Goal: Communication & Community: Connect with others

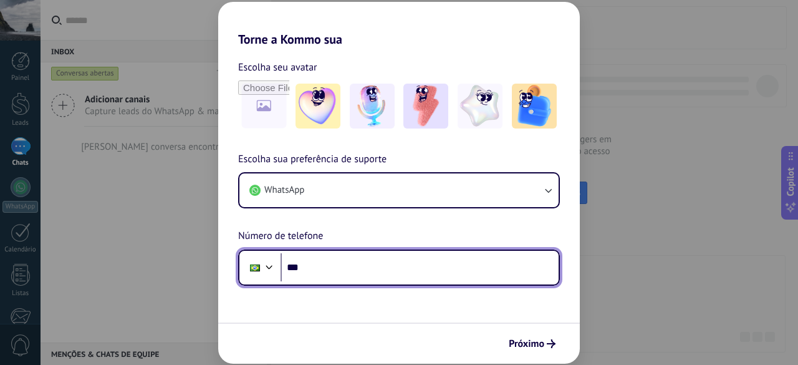
click at [397, 267] on input "***" at bounding box center [420, 267] width 278 height 29
paste input "**********"
type input "**********"
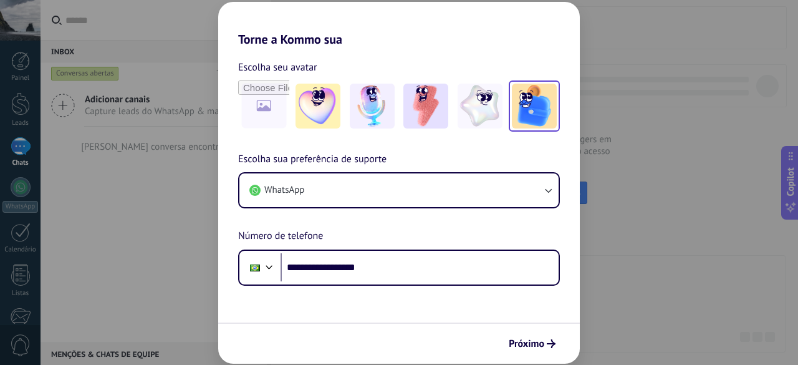
click at [517, 112] on img at bounding box center [534, 106] width 45 height 45
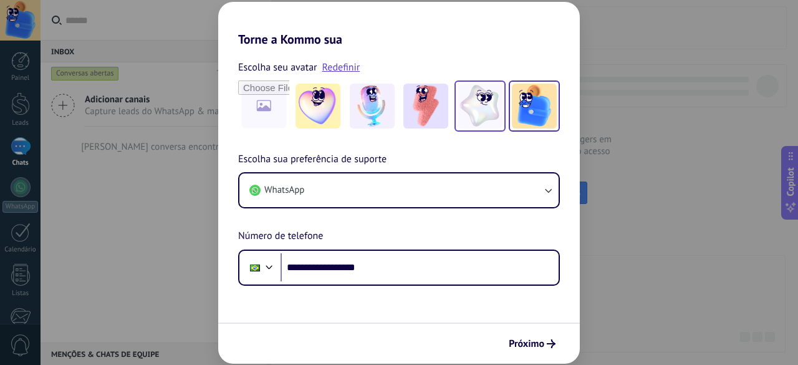
click at [489, 110] on img at bounding box center [480, 106] width 45 height 45
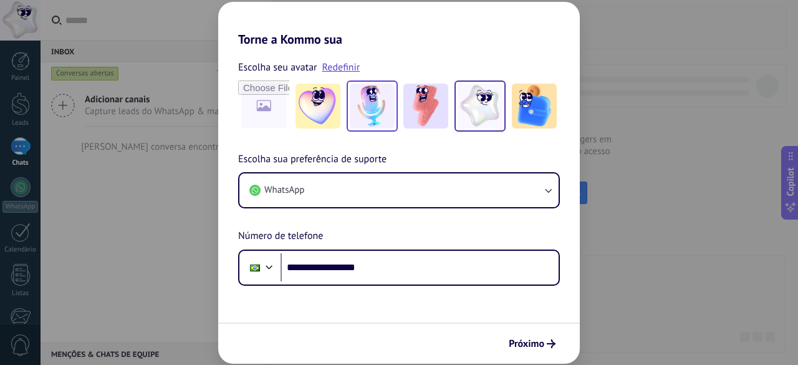
click at [379, 104] on img at bounding box center [372, 106] width 45 height 45
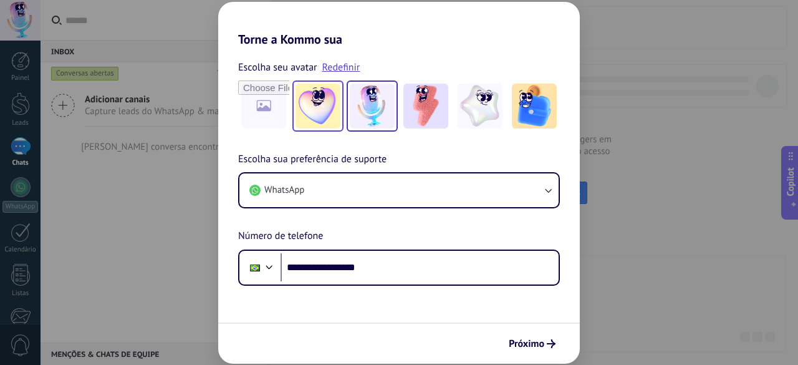
click at [320, 104] on img at bounding box center [318, 106] width 45 height 45
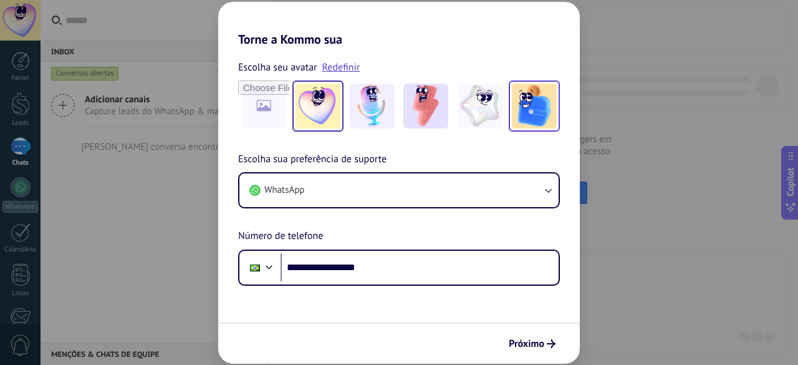
click at [519, 102] on img at bounding box center [534, 106] width 45 height 45
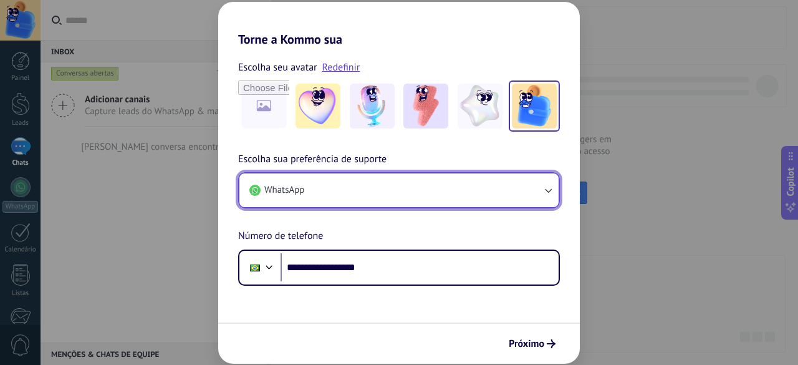
click at [531, 185] on button "WhatsApp" at bounding box center [398, 190] width 319 height 34
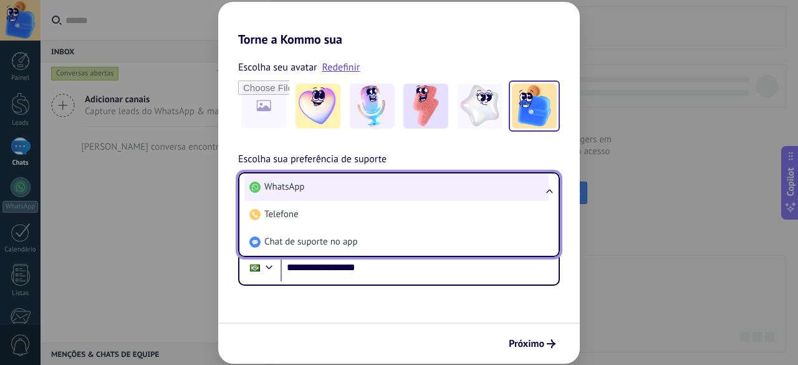
click at [532, 187] on li "WhatsApp" at bounding box center [396, 186] width 304 height 27
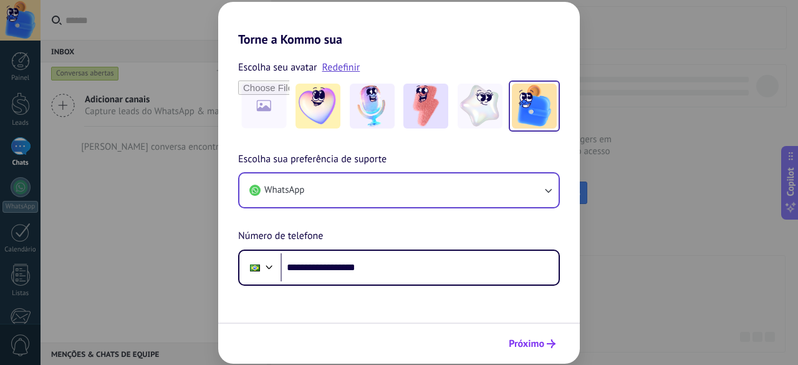
click at [540, 339] on span "Próximo" at bounding box center [527, 343] width 36 height 9
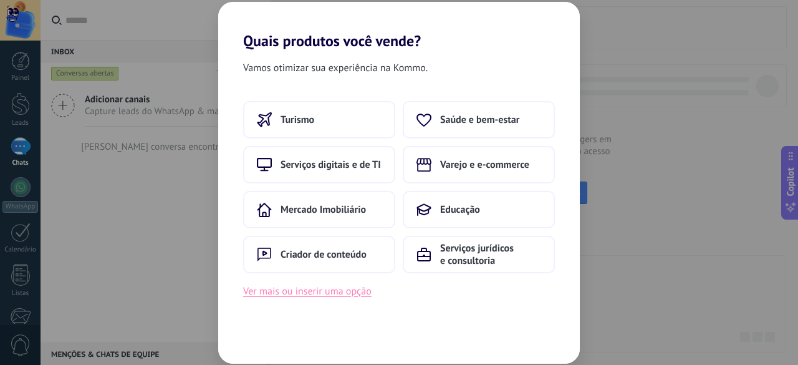
click at [345, 297] on button "Ver mais ou inserir uma opção" at bounding box center [307, 291] width 128 height 16
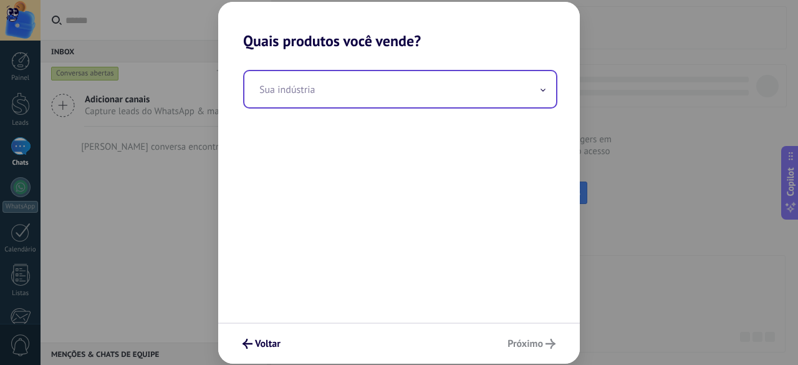
click at [366, 93] on input "text" at bounding box center [400, 89] width 312 height 36
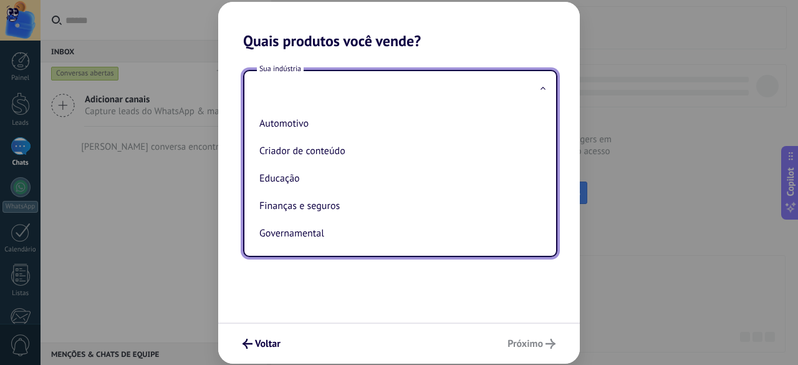
click at [363, 92] on input "text" at bounding box center [400, 89] width 312 height 36
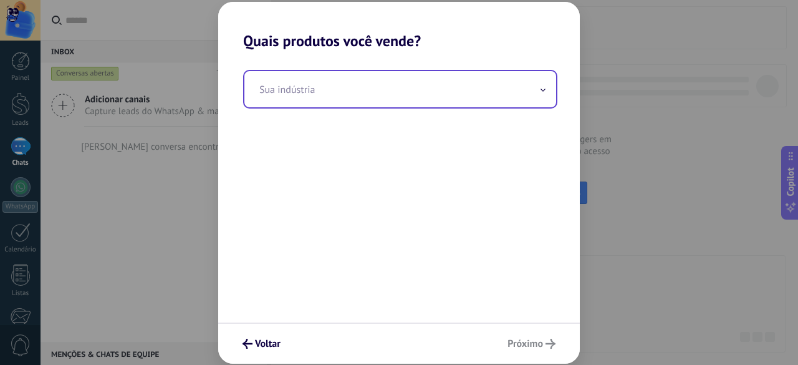
click at [363, 92] on input "text" at bounding box center [400, 89] width 312 height 36
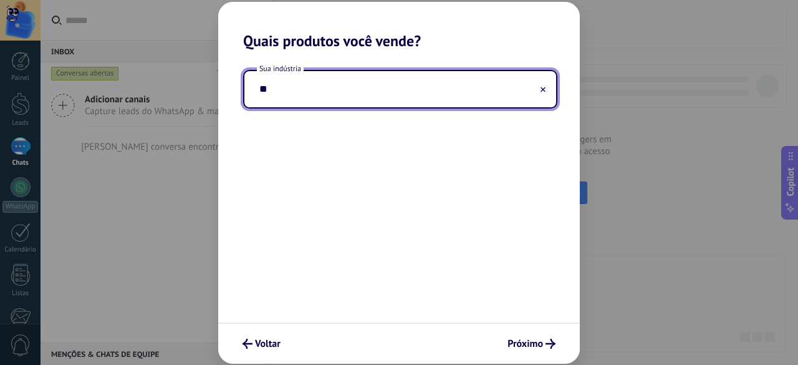
type input "*"
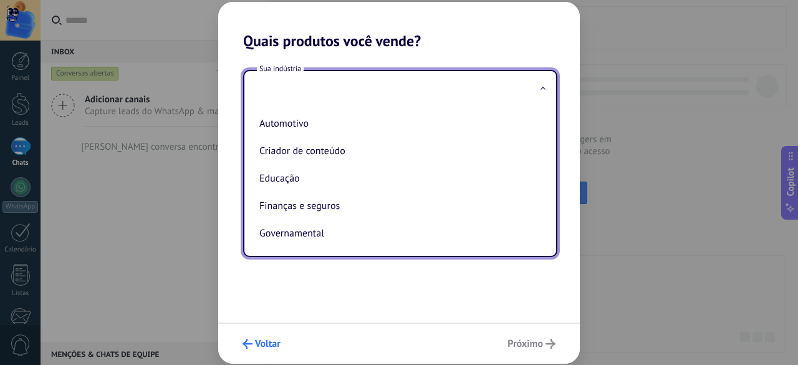
click at [262, 346] on span "Voltar" at bounding box center [268, 343] width 26 height 9
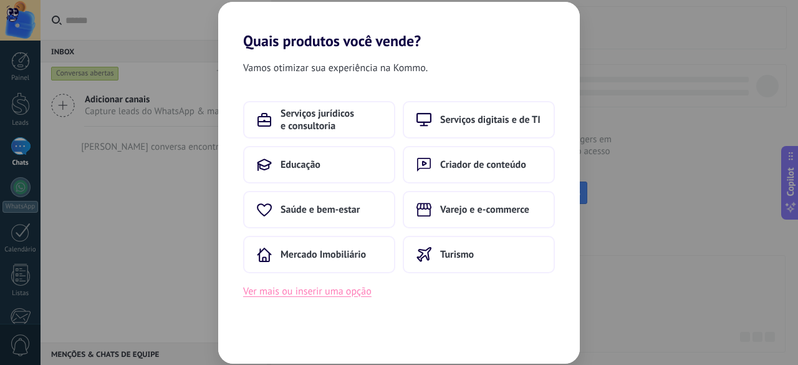
click at [346, 292] on button "Ver mais ou inserir uma opção" at bounding box center [307, 291] width 128 height 16
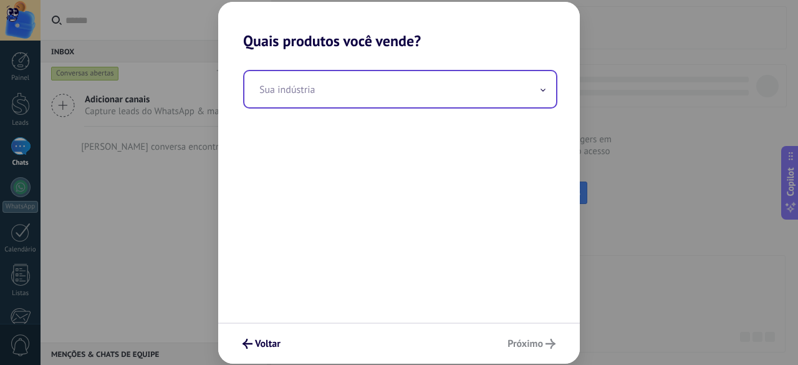
click at [342, 73] on input "text" at bounding box center [400, 89] width 312 height 36
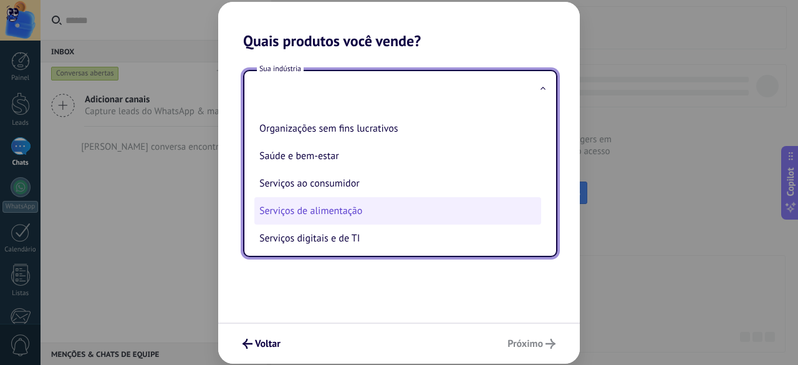
scroll to position [249, 0]
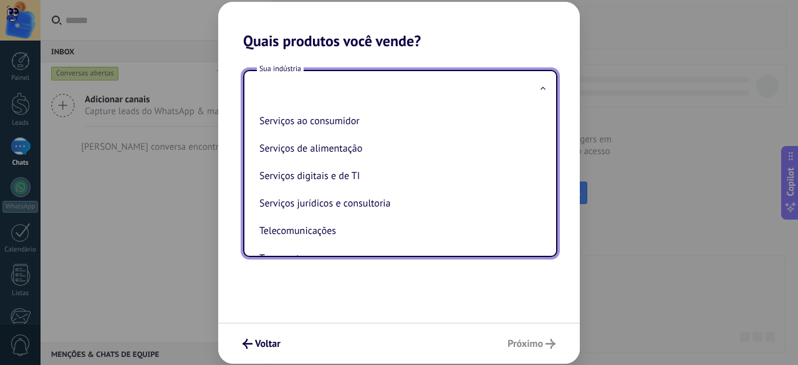
click at [357, 188] on li "Serviços digitais e de TI" at bounding box center [397, 175] width 287 height 27
type input "**********"
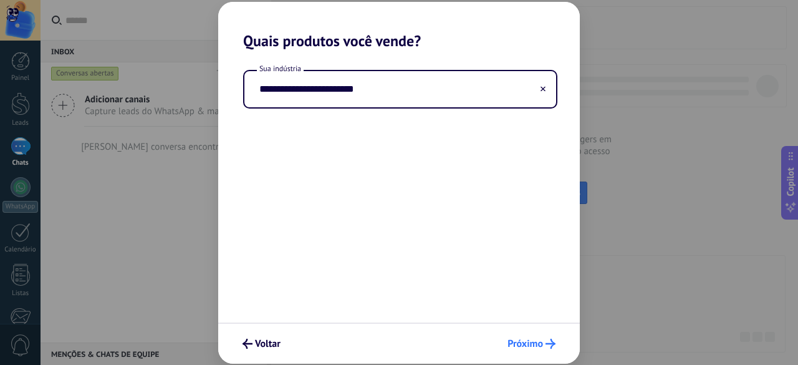
click at [514, 340] on span "Próximo" at bounding box center [525, 343] width 36 height 9
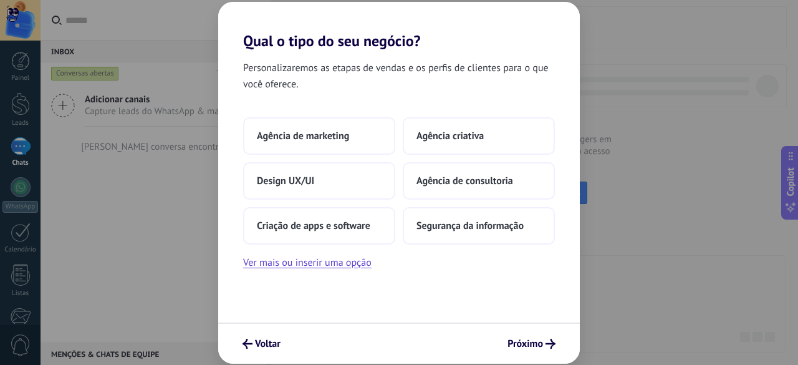
click at [314, 271] on div "Personalizaremos as etapas de vendas e os perfis de clientes para o que você of…" at bounding box center [399, 186] width 362 height 272
click at [315, 266] on button "Ver mais ou inserir uma opção" at bounding box center [307, 262] width 128 height 16
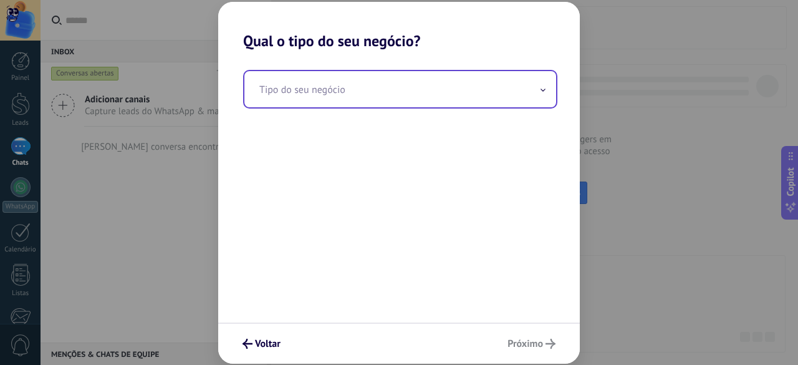
click at [330, 99] on input "text" at bounding box center [400, 89] width 312 height 36
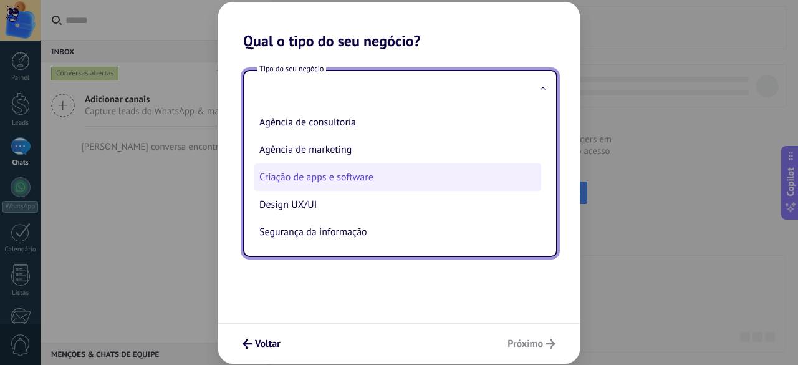
scroll to position [0, 0]
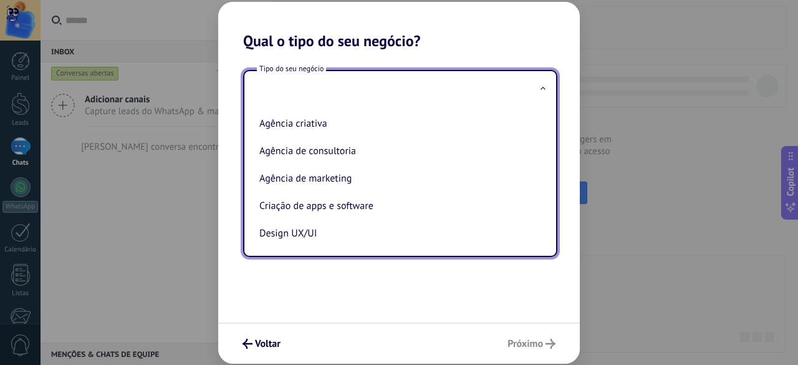
click at [395, 284] on div "Tipo do seu negócio Agência criativa Agência de consultoria Agência de marketin…" at bounding box center [399, 186] width 362 height 272
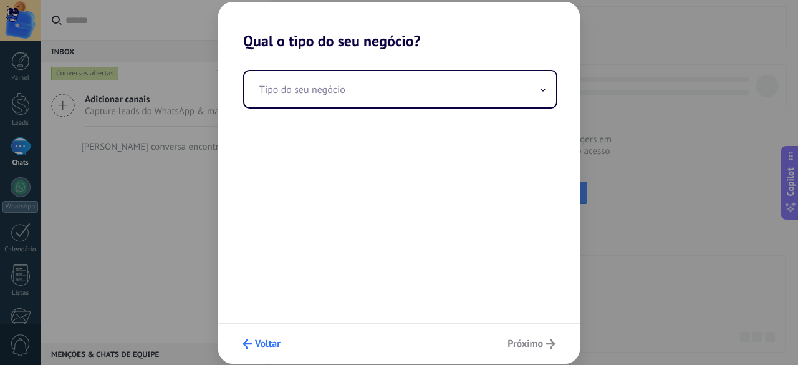
click at [274, 339] on span "Voltar" at bounding box center [268, 343] width 26 height 9
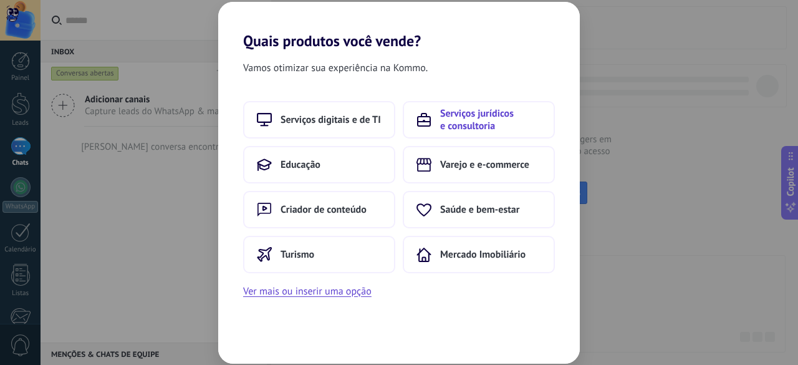
click at [497, 132] on button "Serviços jurídicos e consultoria" at bounding box center [479, 119] width 152 height 37
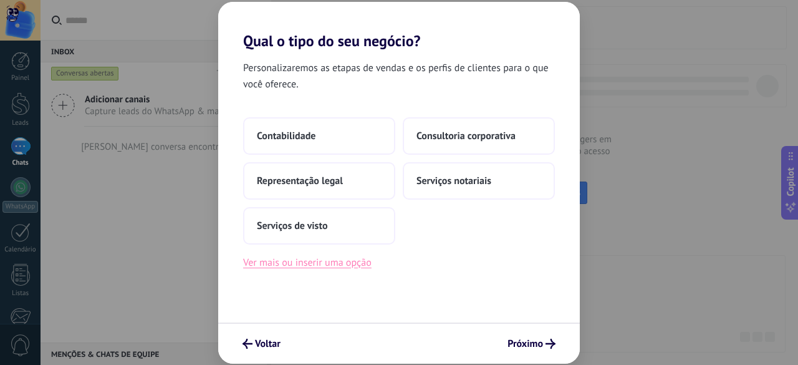
click at [355, 264] on button "Ver mais ou inserir uma opção" at bounding box center [307, 262] width 128 height 16
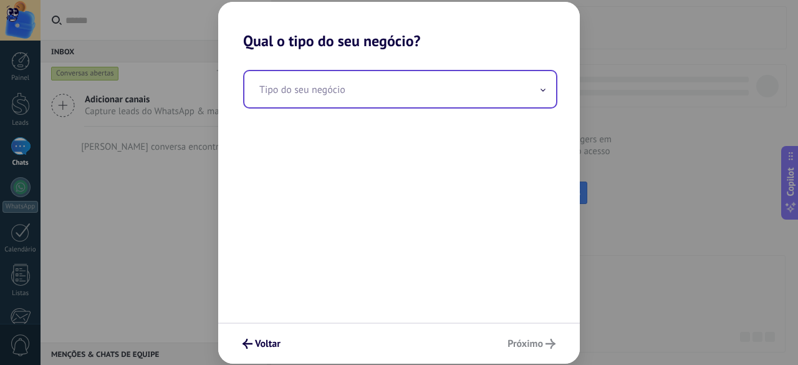
click at [375, 84] on input "text" at bounding box center [400, 89] width 312 height 36
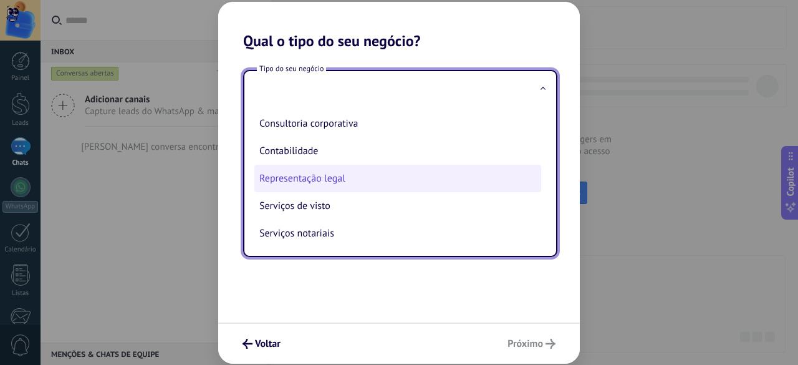
scroll to position [3, 0]
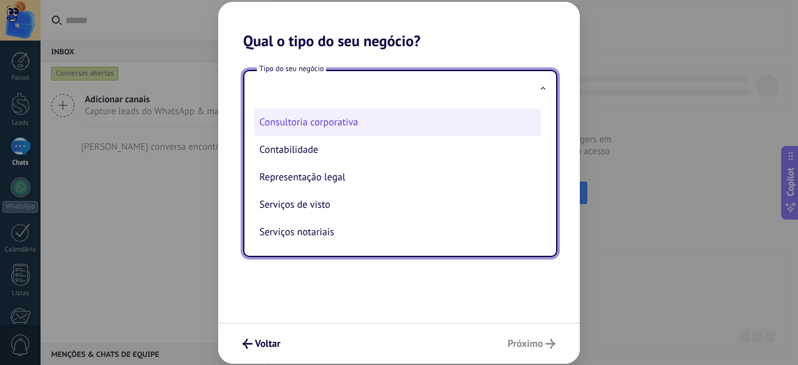
click at [366, 108] on li "Consultoria corporativa" at bounding box center [397, 121] width 287 height 27
type input "**********"
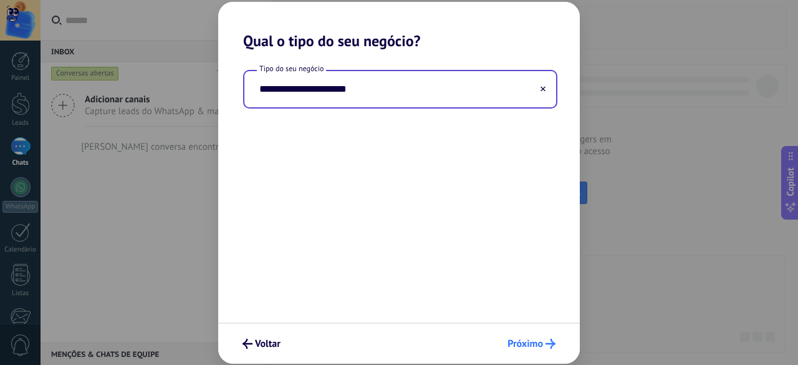
click at [520, 344] on span "Próximo" at bounding box center [525, 343] width 36 height 9
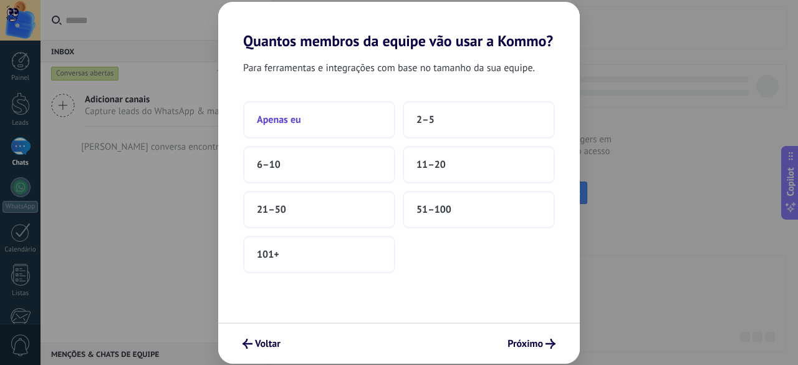
click at [352, 114] on button "Apenas eu" at bounding box center [319, 119] width 152 height 37
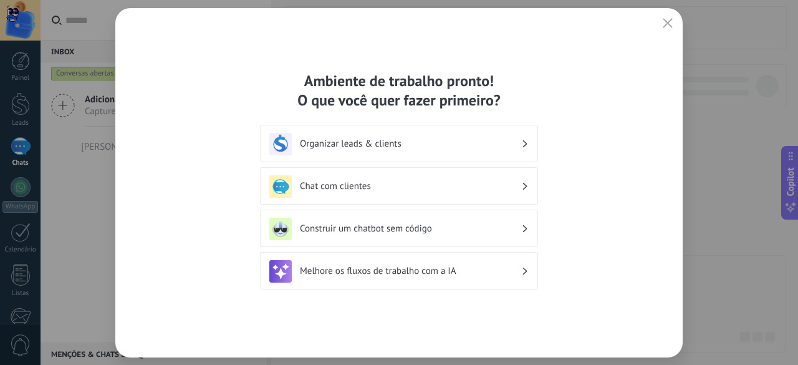
click at [382, 193] on div "Chat com clientes" at bounding box center [398, 186] width 259 height 22
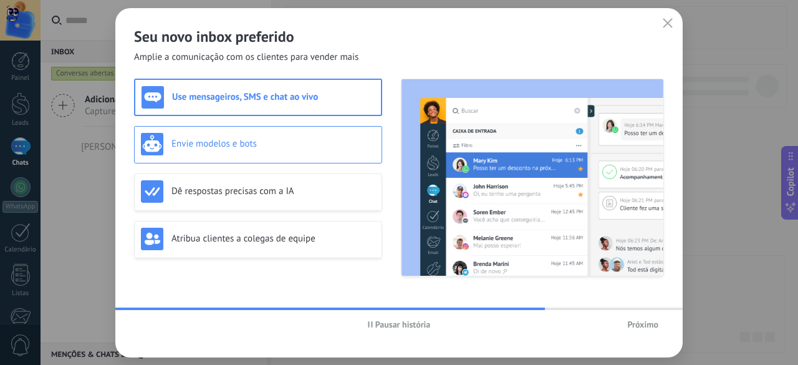
click at [297, 151] on div "Envie modelos e bots" at bounding box center [258, 144] width 234 height 22
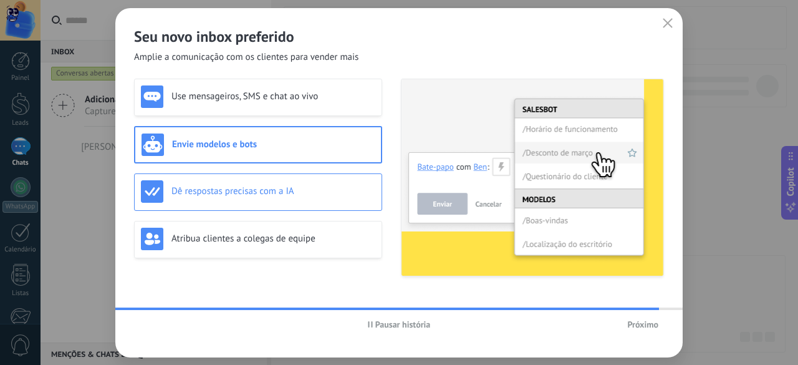
click at [318, 188] on h3 "Dê respostas precisas com a IA" at bounding box center [273, 191] width 204 height 12
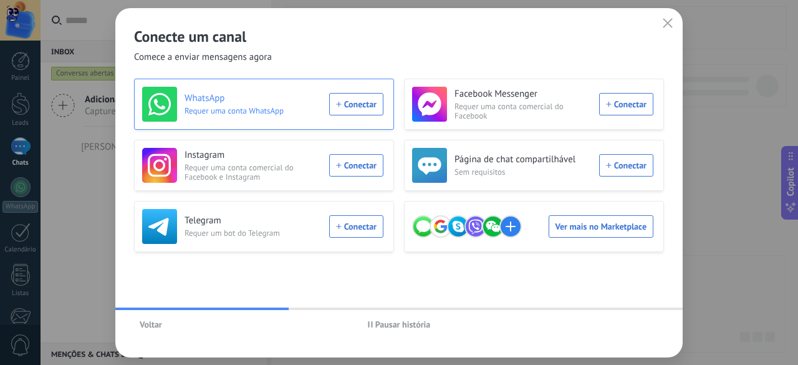
click at [367, 103] on div "WhatsApp Requer uma conta WhatsApp Conectar" at bounding box center [262, 104] width 241 height 35
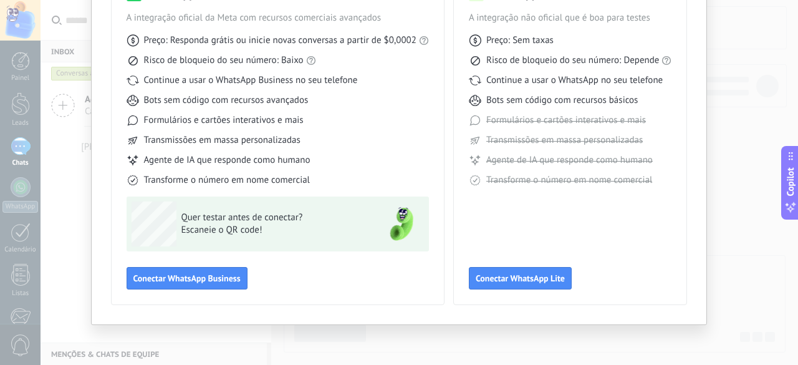
scroll to position [62, 0]
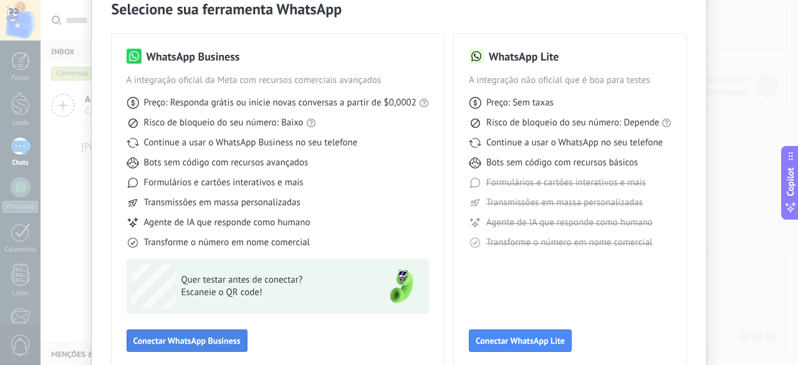
click at [232, 339] on span "Conectar WhatsApp Business" at bounding box center [186, 340] width 107 height 9
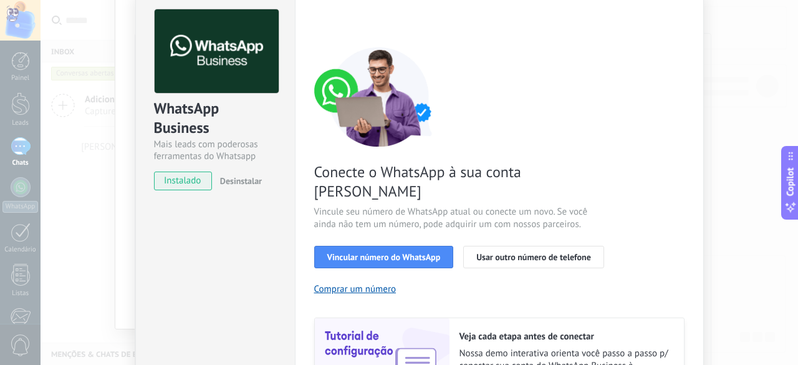
scroll to position [0, 0]
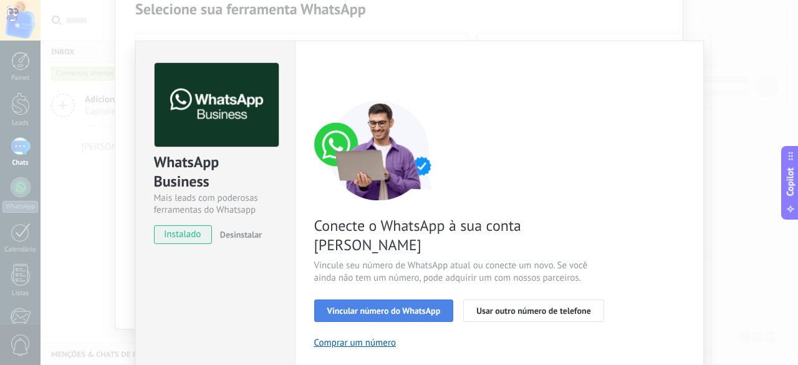
click at [360, 306] on span "Vincular número do WhatsApp" at bounding box center [383, 310] width 113 height 9
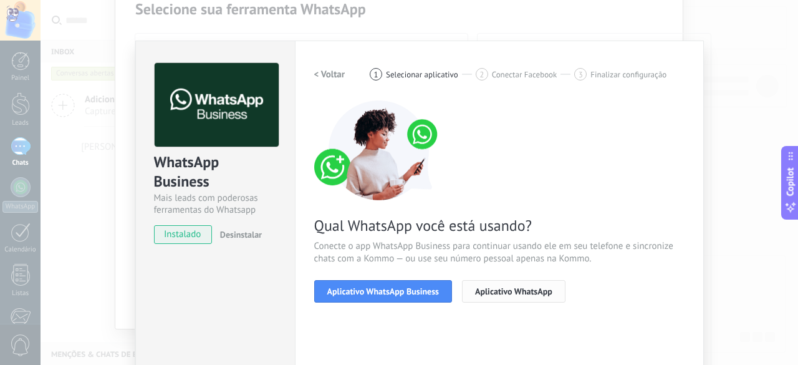
click at [484, 295] on span "Aplicativo WhatsApp" at bounding box center [513, 291] width 77 height 9
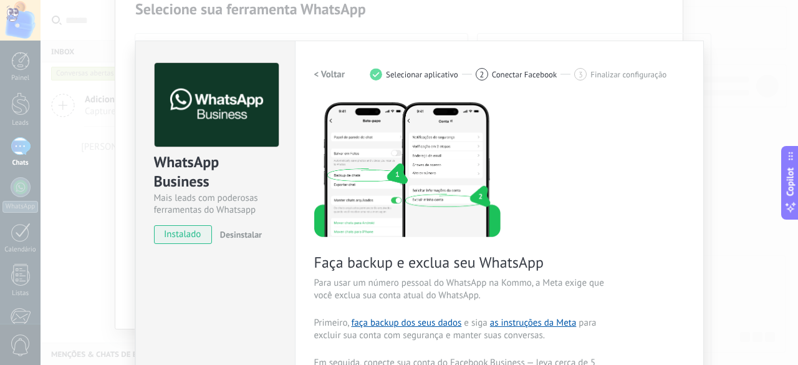
click at [334, 69] on h2 "< Voltar" at bounding box center [329, 75] width 31 height 12
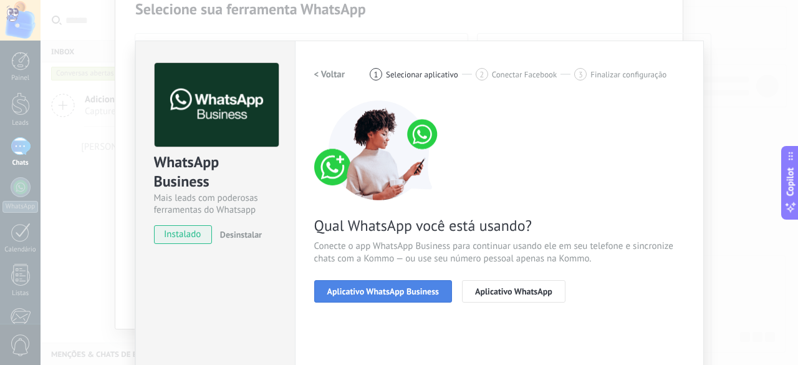
click at [407, 294] on span "Aplicativo WhatsApp Business" at bounding box center [383, 291] width 112 height 9
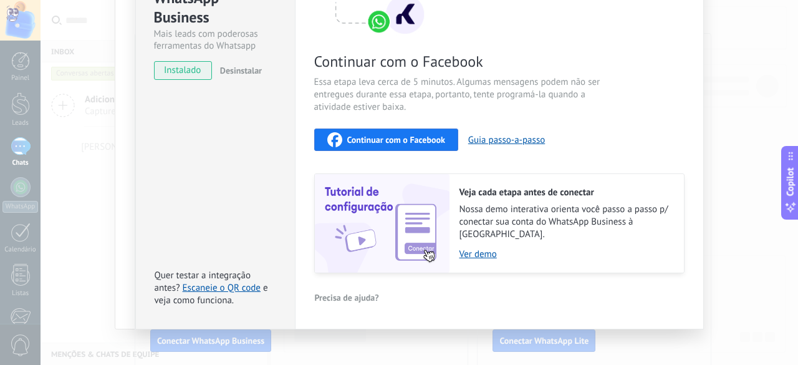
scroll to position [39, 0]
